Goal: Task Accomplishment & Management: Complete application form

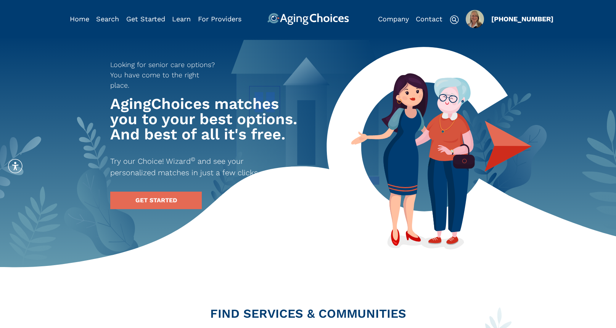
click at [475, 15] on img "Popover trigger" at bounding box center [474, 19] width 18 height 18
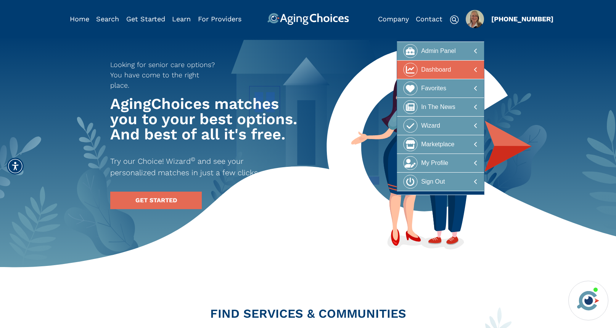
click at [442, 68] on div "Dashboard" at bounding box center [436, 70] width 30 height 14
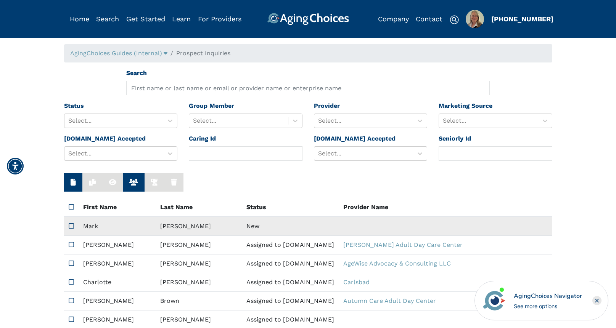
click at [242, 226] on td "New" at bounding box center [290, 226] width 97 height 19
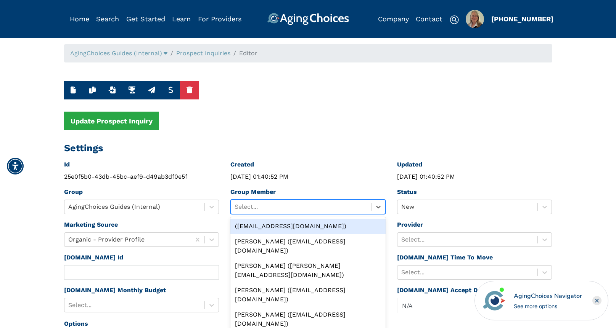
click at [286, 204] on div at bounding box center [300, 207] width 133 height 11
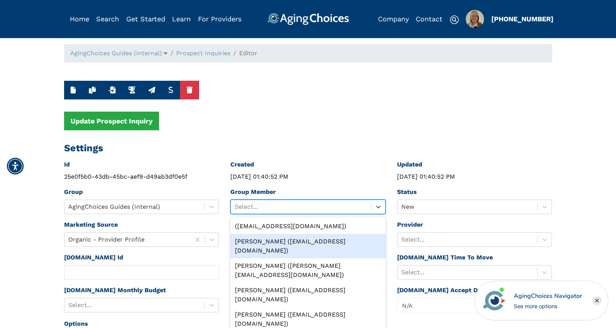
click at [287, 242] on div "[PERSON_NAME] ([EMAIL_ADDRESS][DOMAIN_NAME])" at bounding box center [307, 246] width 155 height 24
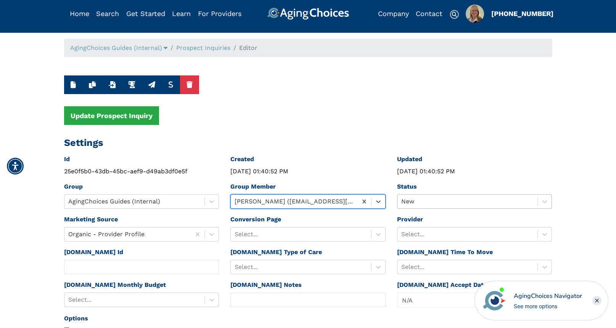
click at [427, 205] on div at bounding box center [467, 201] width 133 height 11
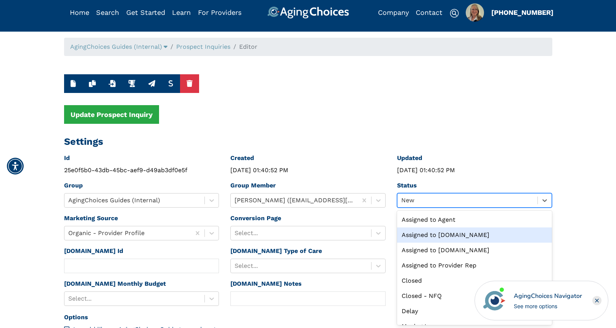
click at [438, 233] on div "Assigned to [DOMAIN_NAME]" at bounding box center [474, 235] width 155 height 15
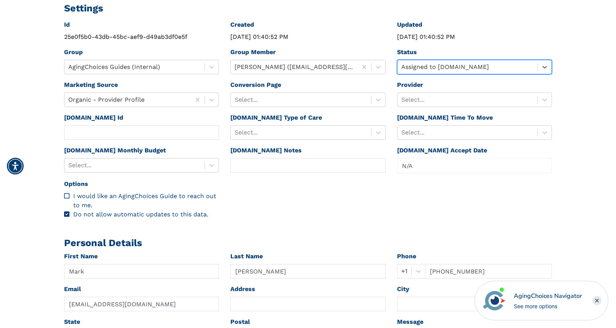
scroll to position [141, 0]
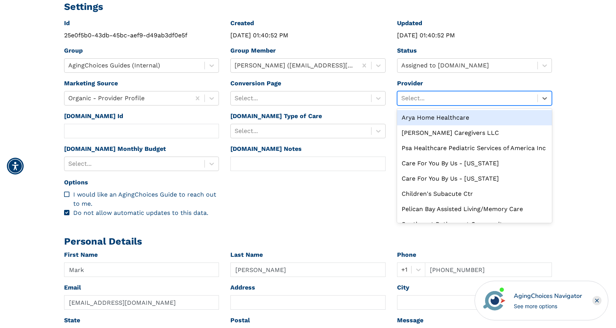
click at [432, 100] on div at bounding box center [467, 98] width 133 height 11
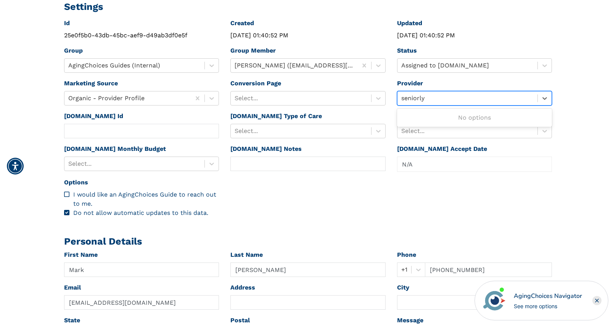
type input "seniorly"
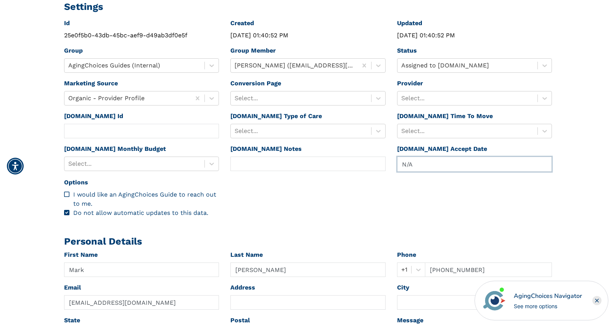
click at [430, 170] on input "N/A" at bounding box center [474, 164] width 154 height 14
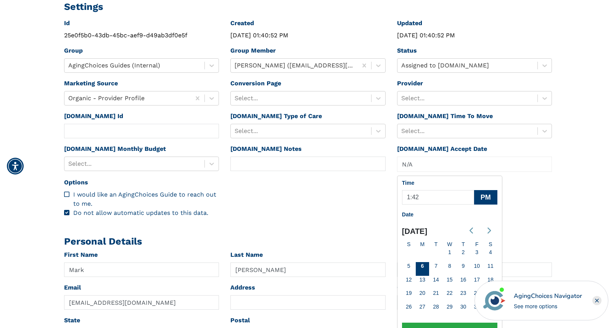
click at [551, 198] on div "Id 25e0f5b0-43db-45bc-aef9-d49ab3df0e5f Created [DATE] 01:40:52 PM Updated [DAT…" at bounding box center [307, 121] width 499 height 205
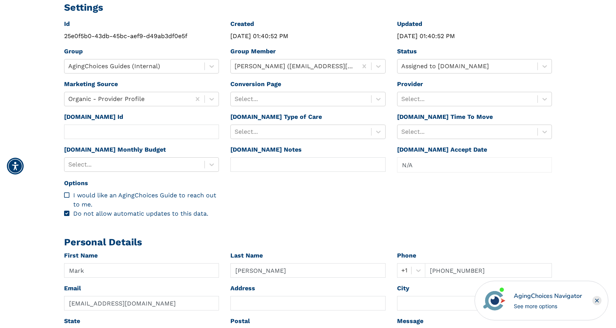
scroll to position [131, 0]
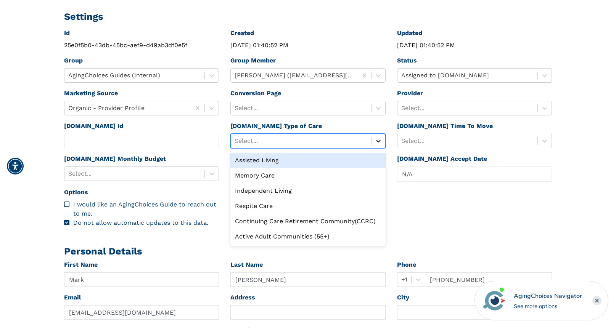
click at [377, 140] on icon at bounding box center [378, 141] width 8 height 8
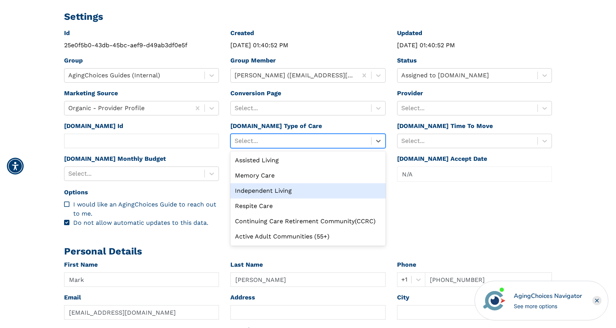
click at [293, 191] on div "Independent Living" at bounding box center [307, 190] width 155 height 15
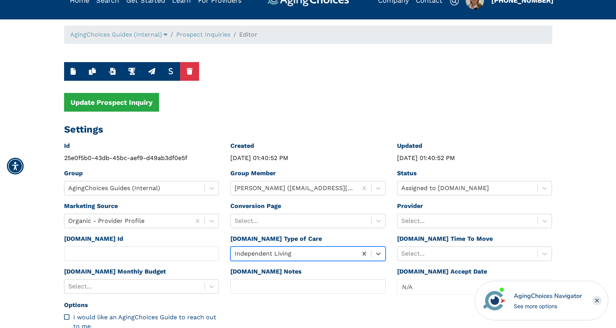
scroll to position [18, 0]
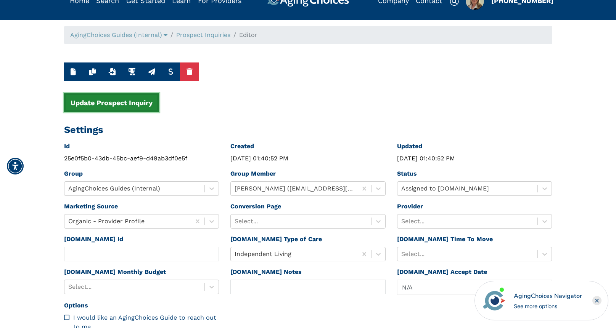
click at [125, 102] on button "Update Prospect Inquiry" at bounding box center [111, 102] width 95 height 19
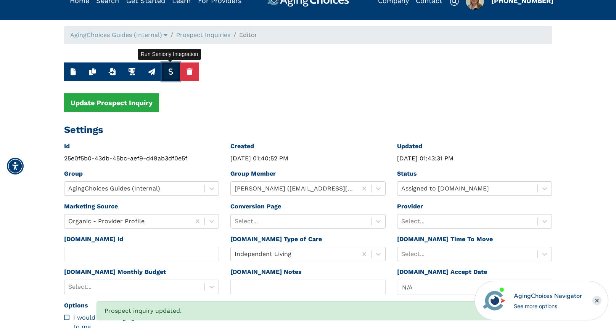
click at [171, 72] on icon "button" at bounding box center [170, 71] width 5 height 7
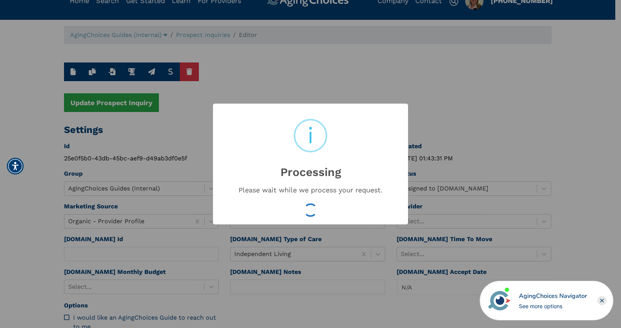
type input "bb0b98bbe800fb063eea262cbecdb10a"
type input "[DATE] 01:43:38 PM"
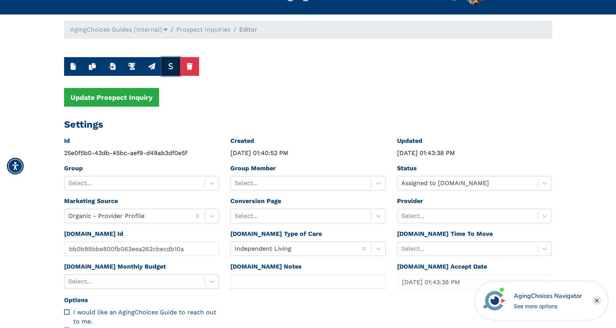
scroll to position [0, 0]
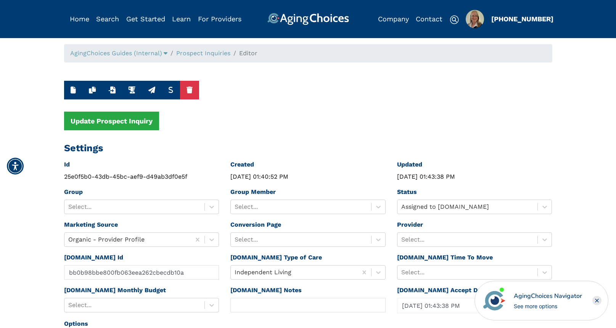
click at [216, 49] on li "Prospect Inquiries" at bounding box center [198, 53] width 63 height 9
click at [216, 55] on link "Prospect Inquiries" at bounding box center [203, 53] width 54 height 7
